Goal: Task Accomplishment & Management: Manage account settings

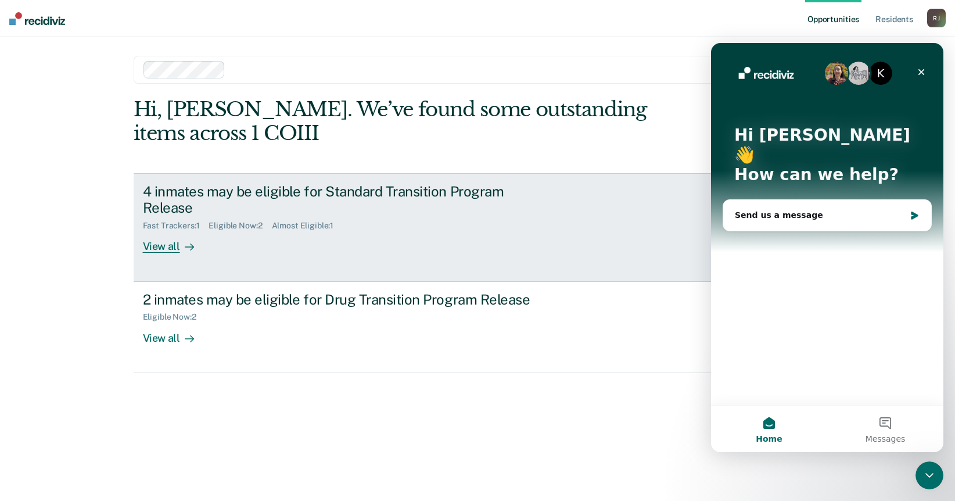
click at [250, 188] on div "4 inmates may be eligible for Standard Transition Program Release" at bounding box center [347, 200] width 408 height 34
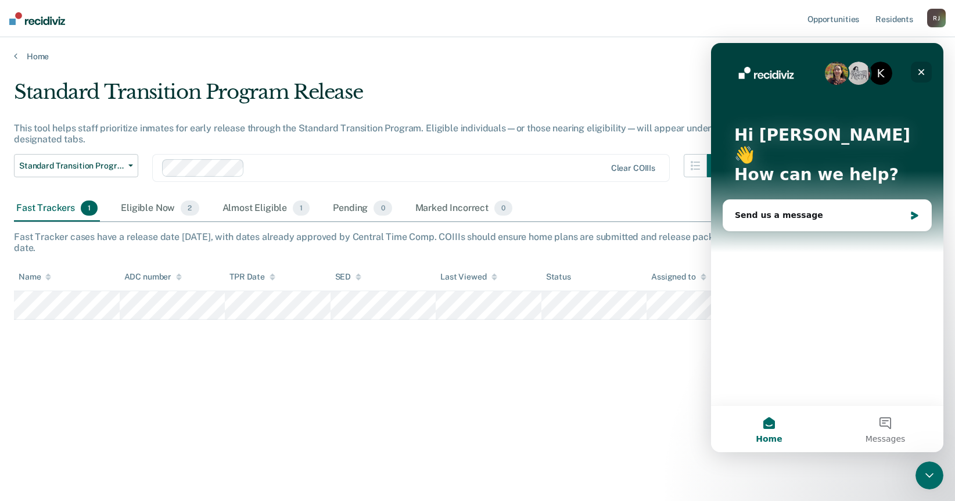
click at [920, 70] on icon "Close" at bounding box center [921, 71] width 9 height 9
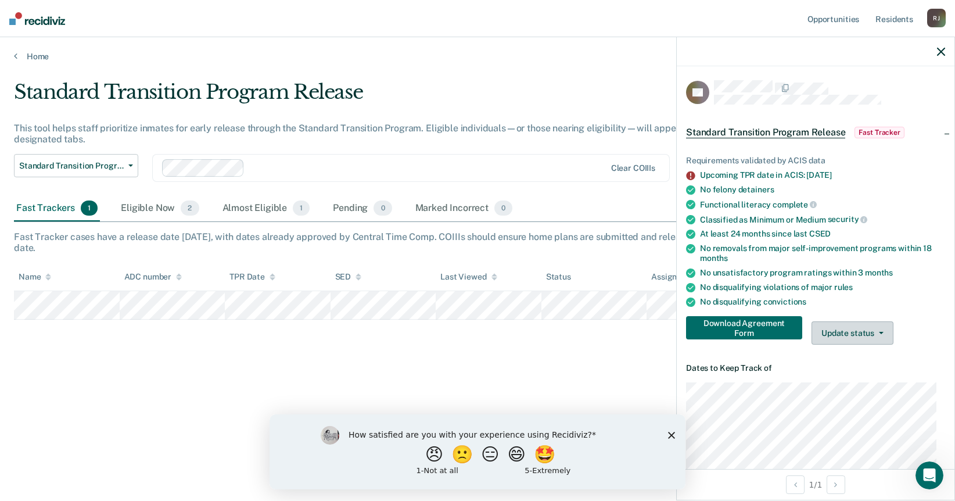
click at [866, 332] on button "Update status" at bounding box center [853, 332] width 82 height 23
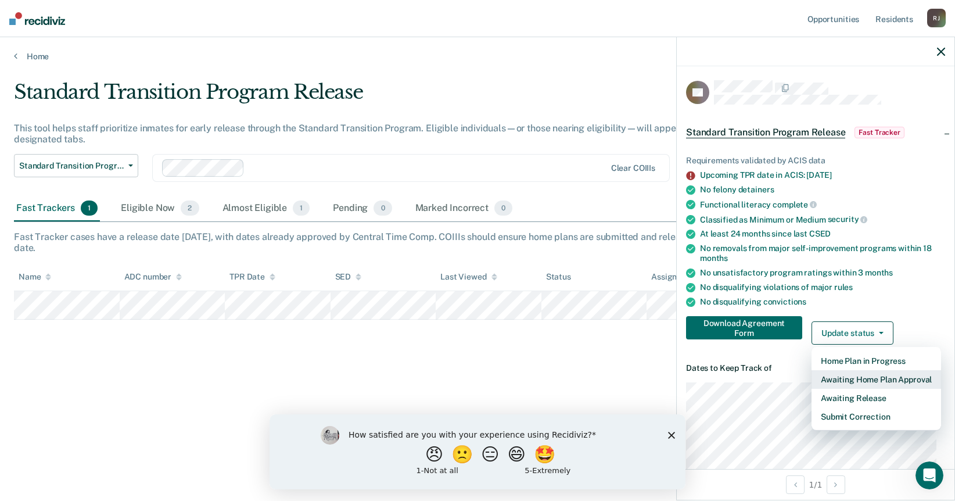
click at [878, 377] on button "Awaiting Home Plan Approval" at bounding box center [877, 379] width 130 height 19
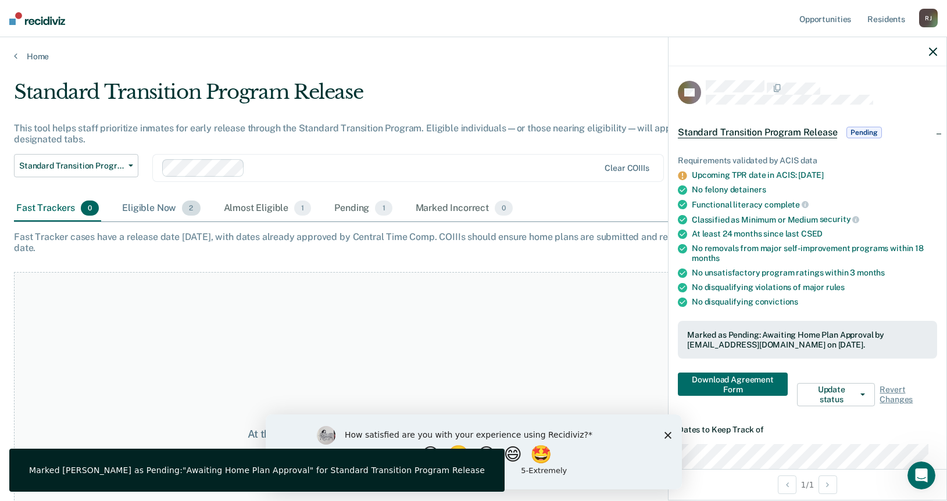
click at [155, 203] on div "Eligible Now 2" at bounding box center [161, 209] width 83 height 26
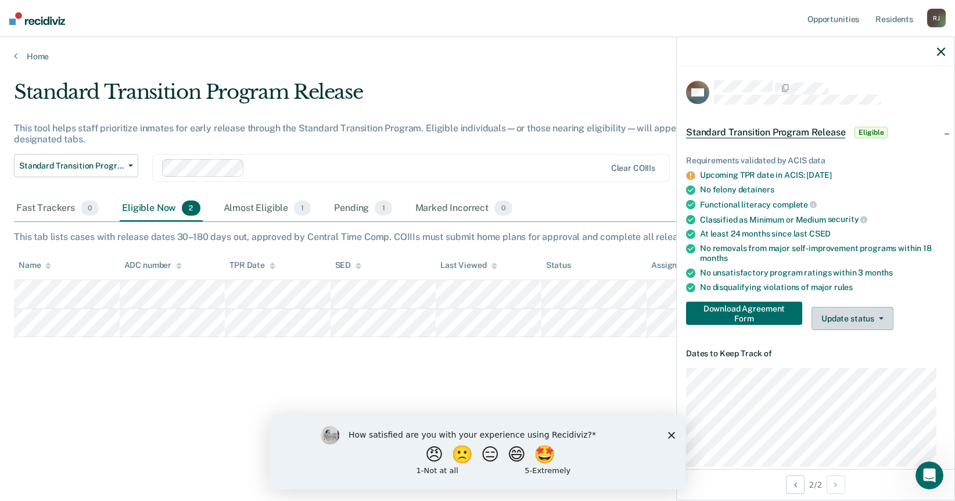
click at [879, 304] on div "Download Agreement Form Update status Home Plan in Progress Awaiting Home Plan …" at bounding box center [815, 316] width 259 height 28
click at [879, 313] on button "Update status" at bounding box center [853, 318] width 82 height 23
click at [900, 272] on div "No unsatisfactory program ratings [DATE]" at bounding box center [822, 273] width 245 height 10
click at [362, 207] on div "Pending 1" at bounding box center [363, 209] width 62 height 26
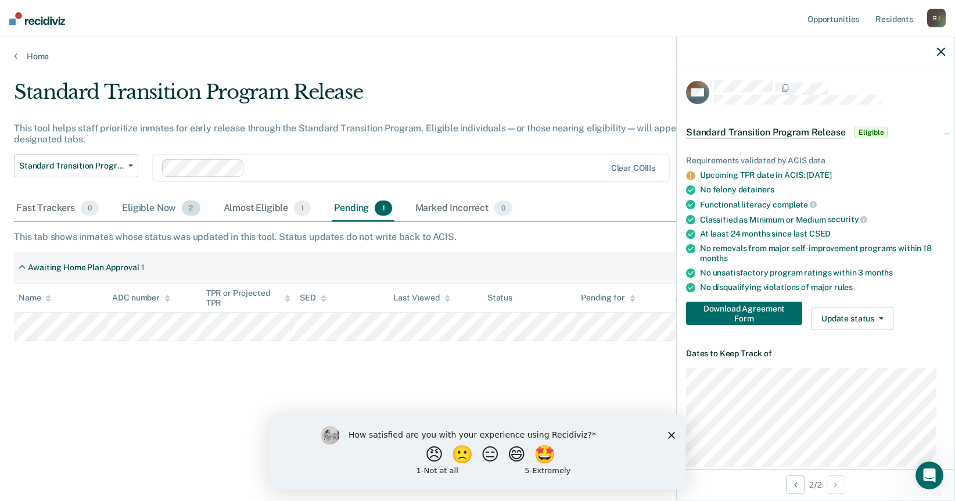
click at [144, 200] on div "Eligible Now 2" at bounding box center [161, 209] width 83 height 26
